Goal: Task Accomplishment & Management: Use online tool/utility

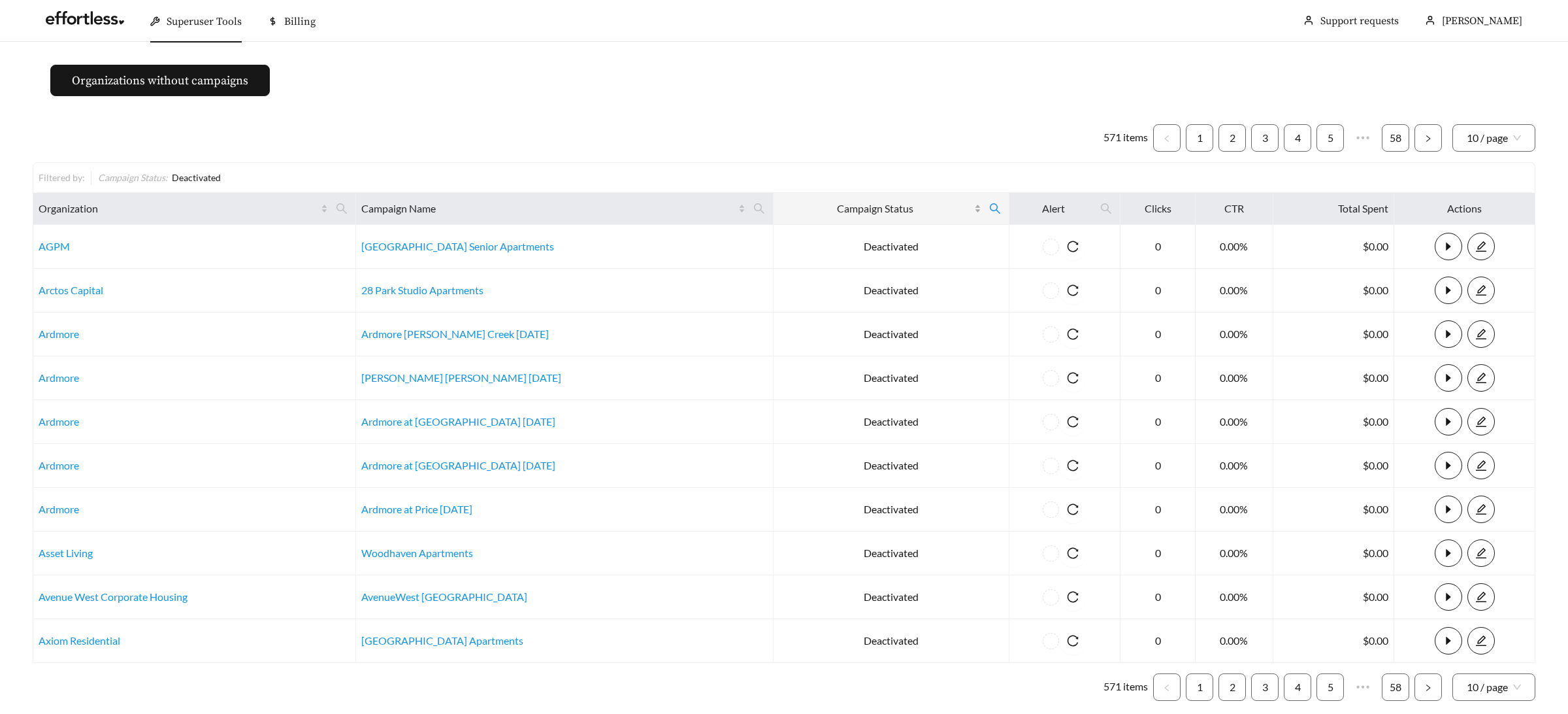
click at [951, 211] on div "Campaign Status" at bounding box center [880, 209] width 203 height 16
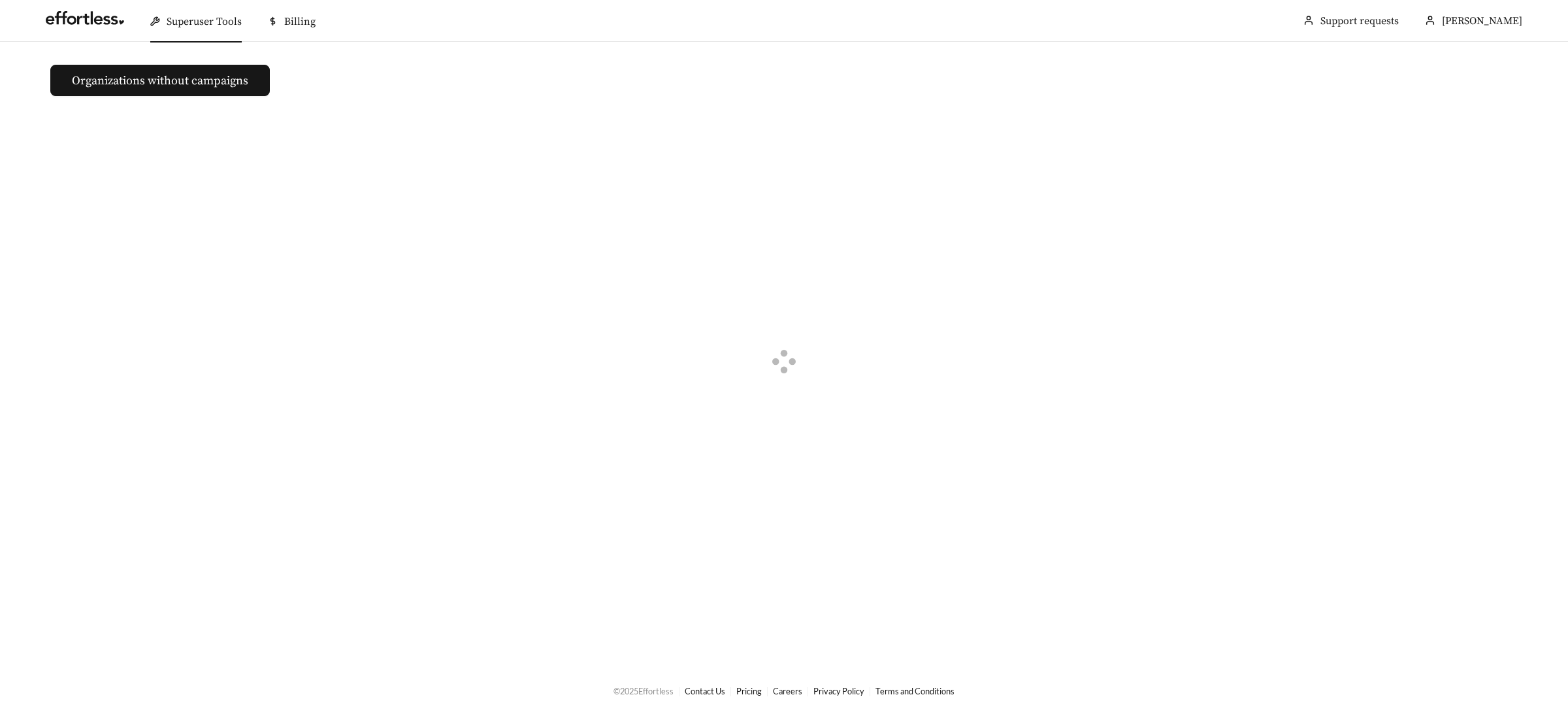
click at [236, 30] on div "Superuser Tools" at bounding box center [195, 21] width 91 height 42
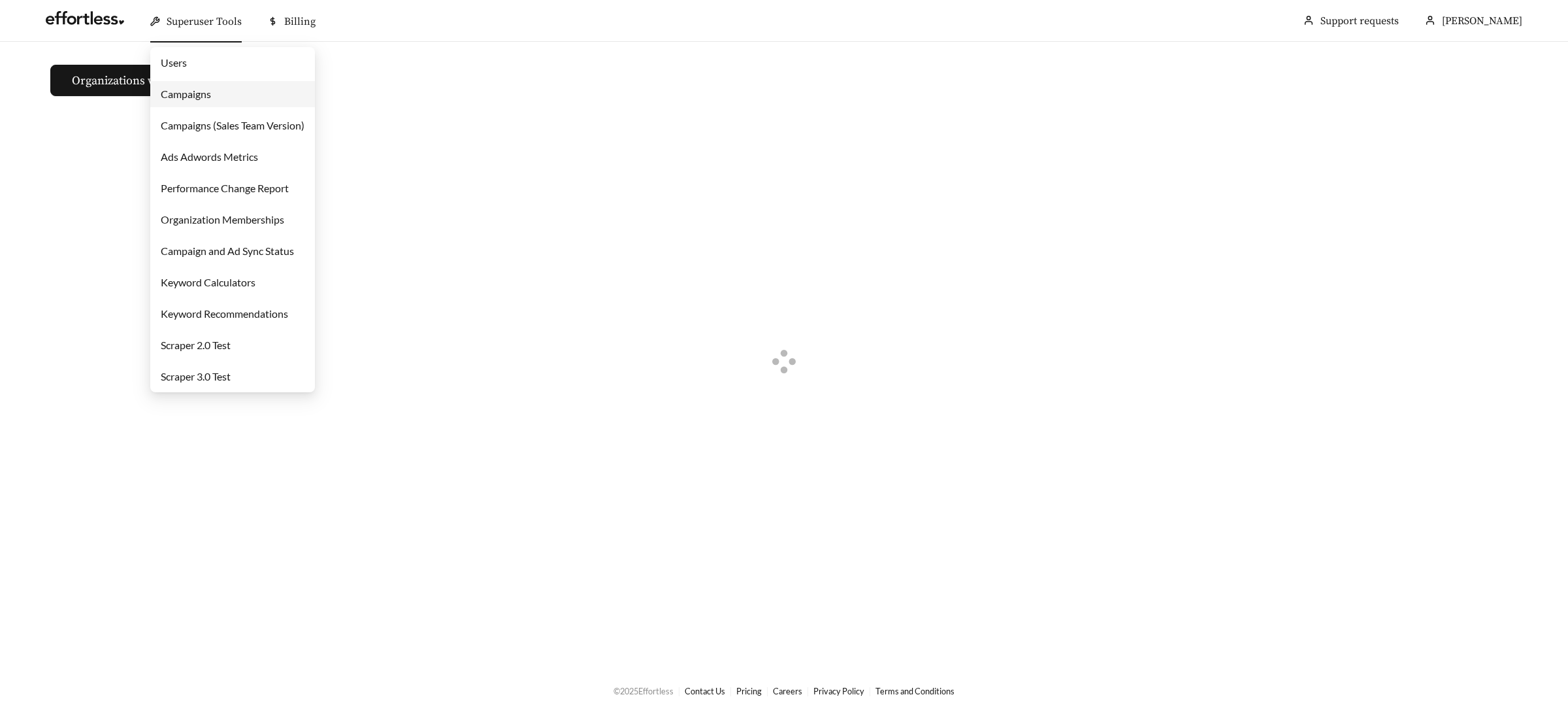
click at [211, 99] on link "Campaigns" at bounding box center [186, 94] width 51 height 12
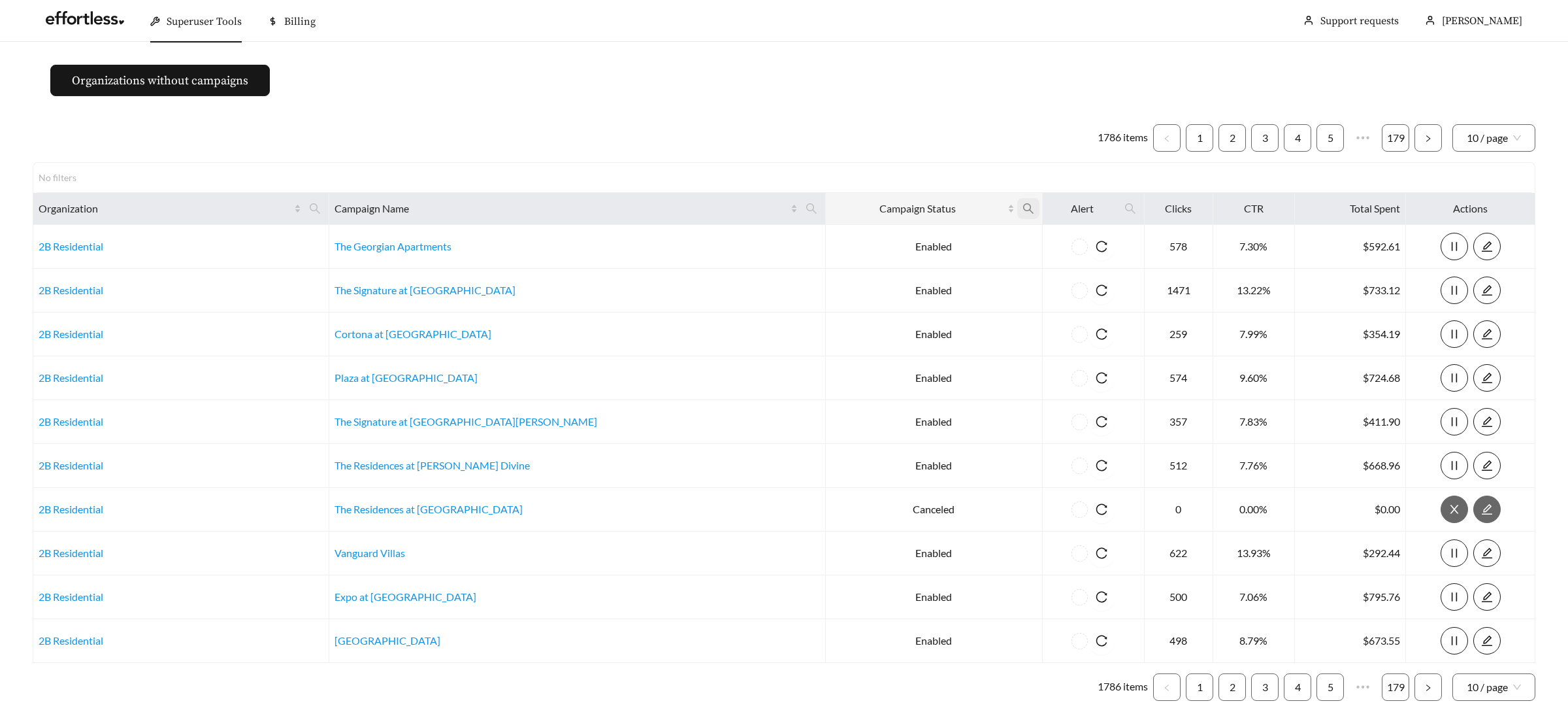
click at [1023, 210] on icon "search" at bounding box center [1028, 208] width 12 height 12
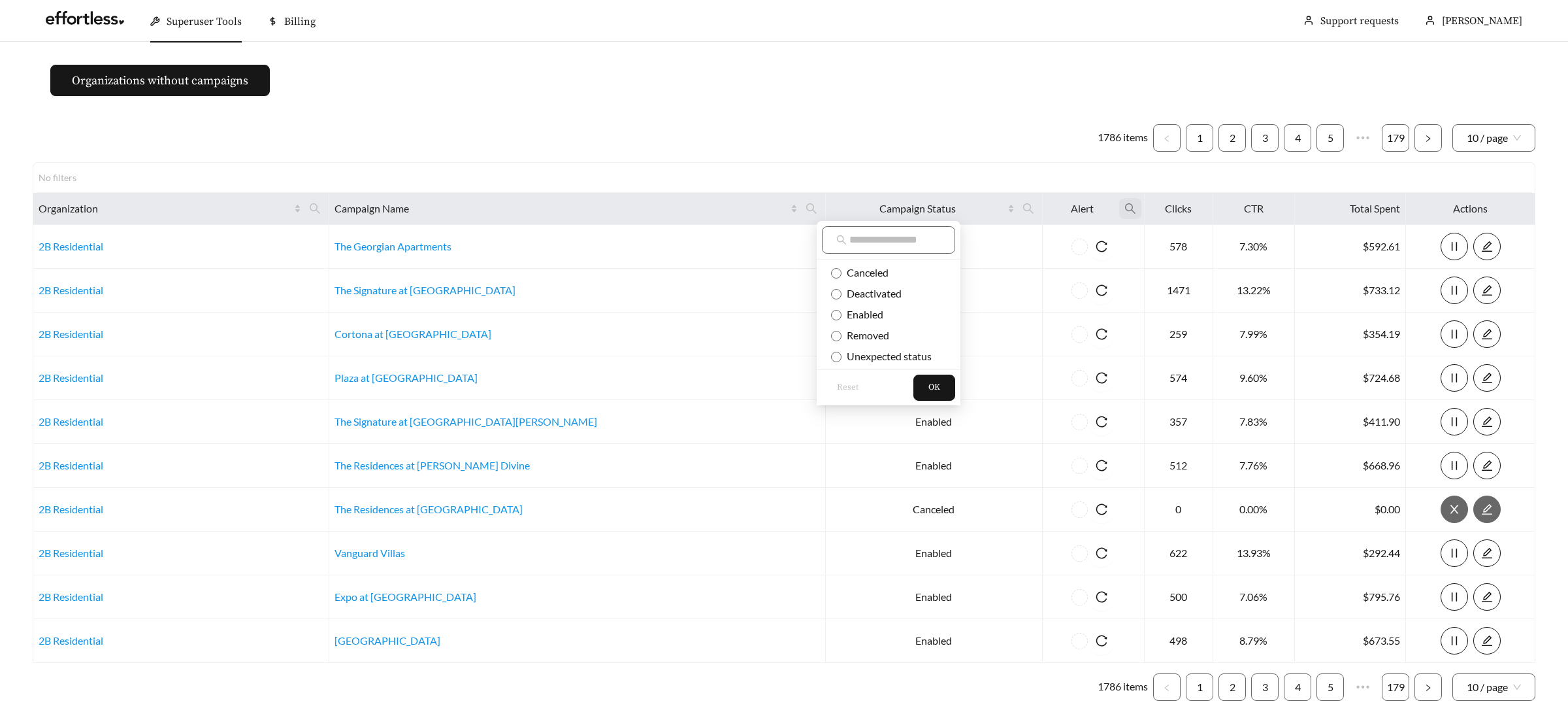
click at [1125, 212] on icon "search" at bounding box center [1130, 208] width 12 height 12
click at [1125, 204] on icon "search" at bounding box center [1130, 208] width 12 height 12
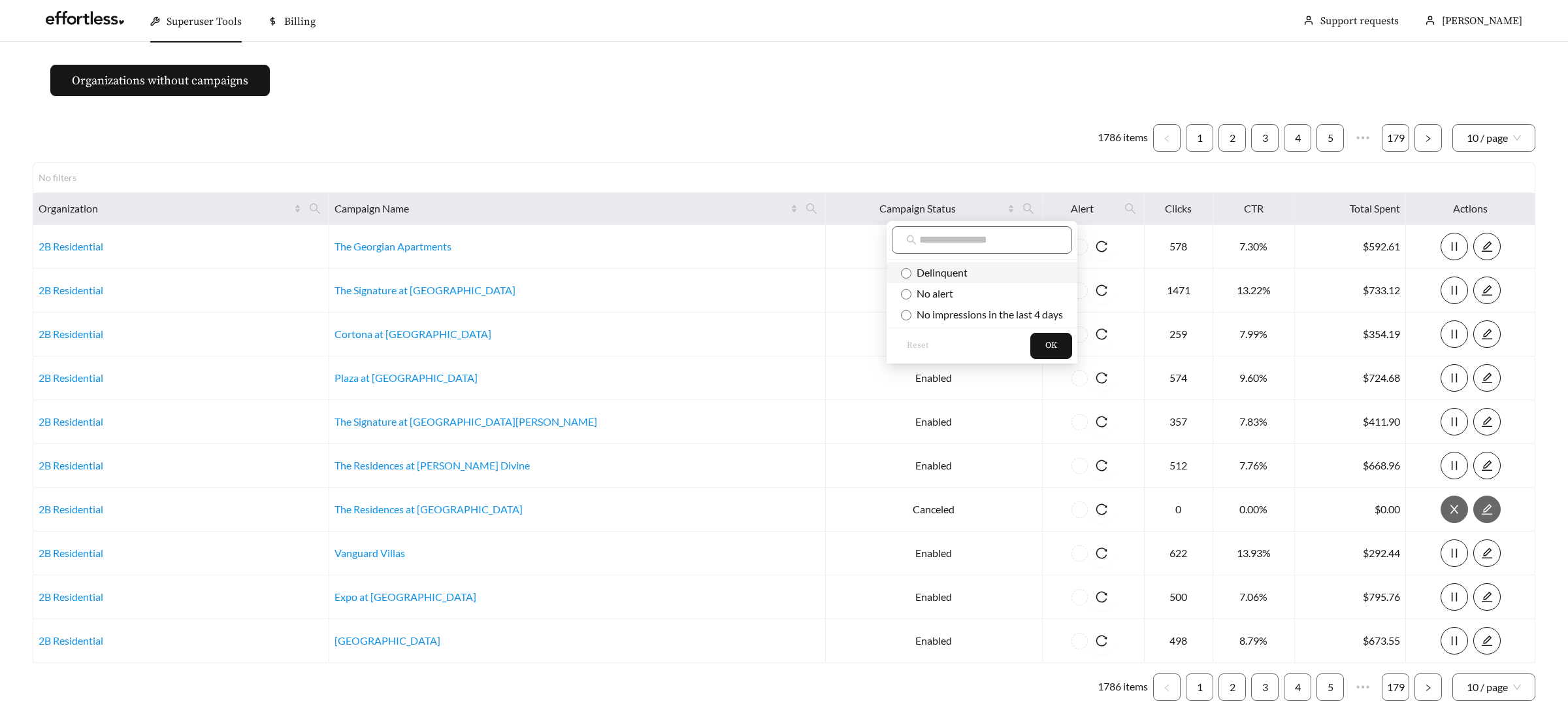
click at [984, 271] on span "Delinquent" at bounding box center [982, 273] width 162 height 14
click at [1050, 337] on button "OK" at bounding box center [1051, 345] width 42 height 26
